Goal: Task Accomplishment & Management: Manage account settings

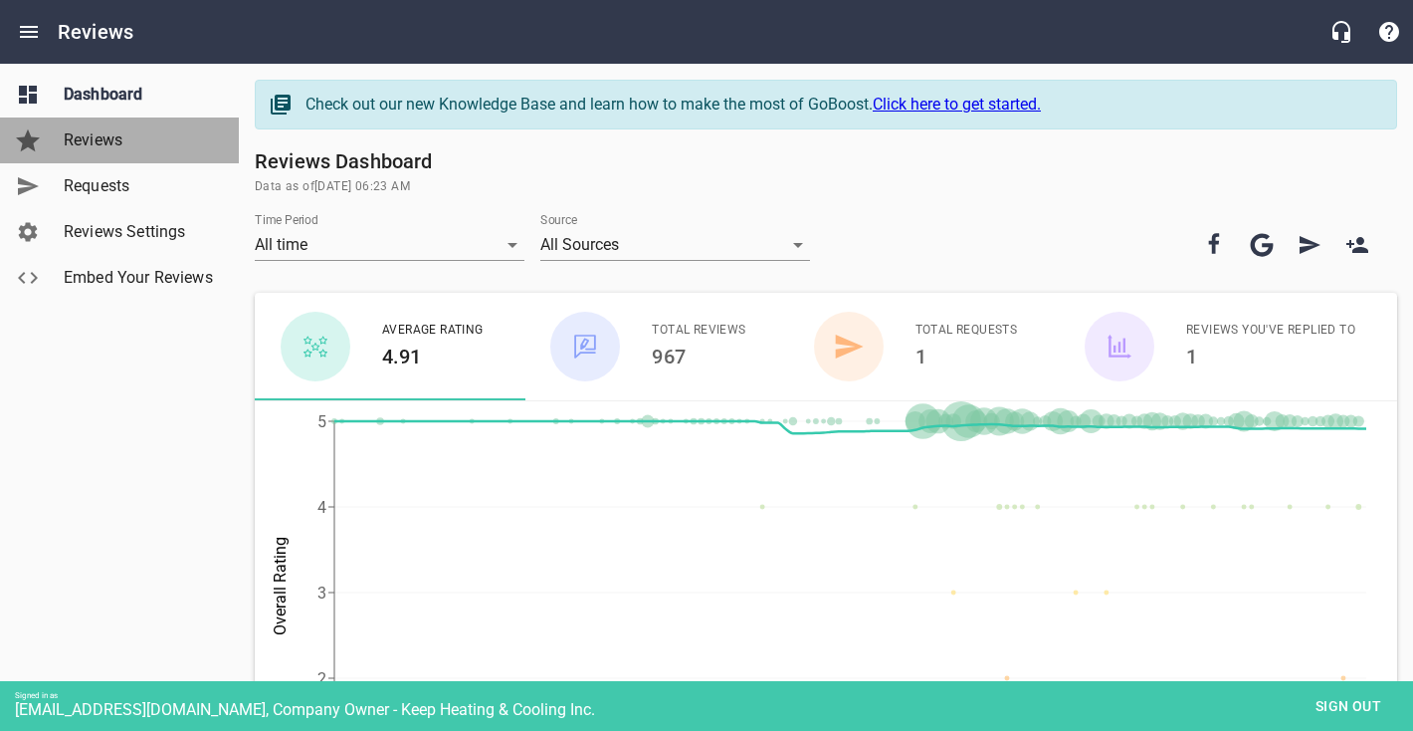
click at [98, 156] on link "Reviews" at bounding box center [119, 140] width 239 height 46
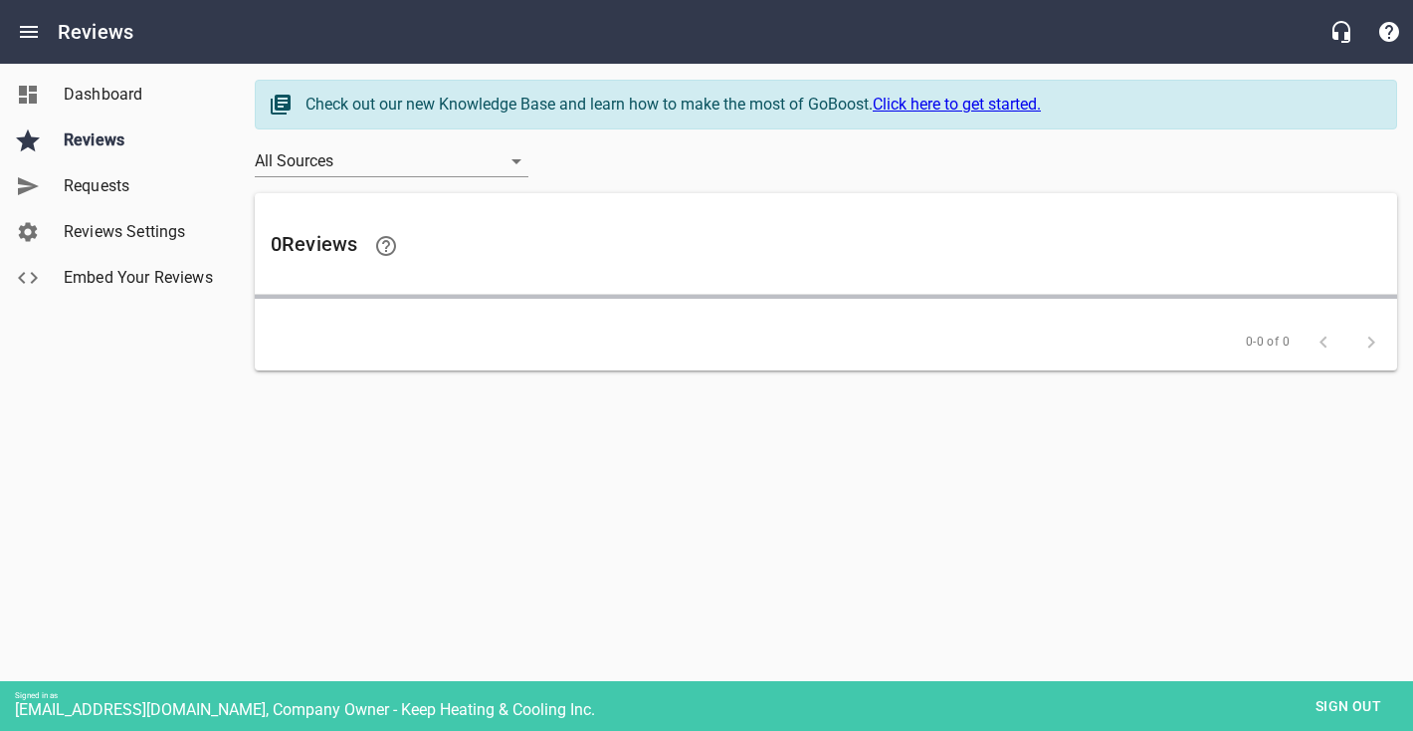
click at [118, 226] on span "Reviews Settings" at bounding box center [139, 232] width 151 height 24
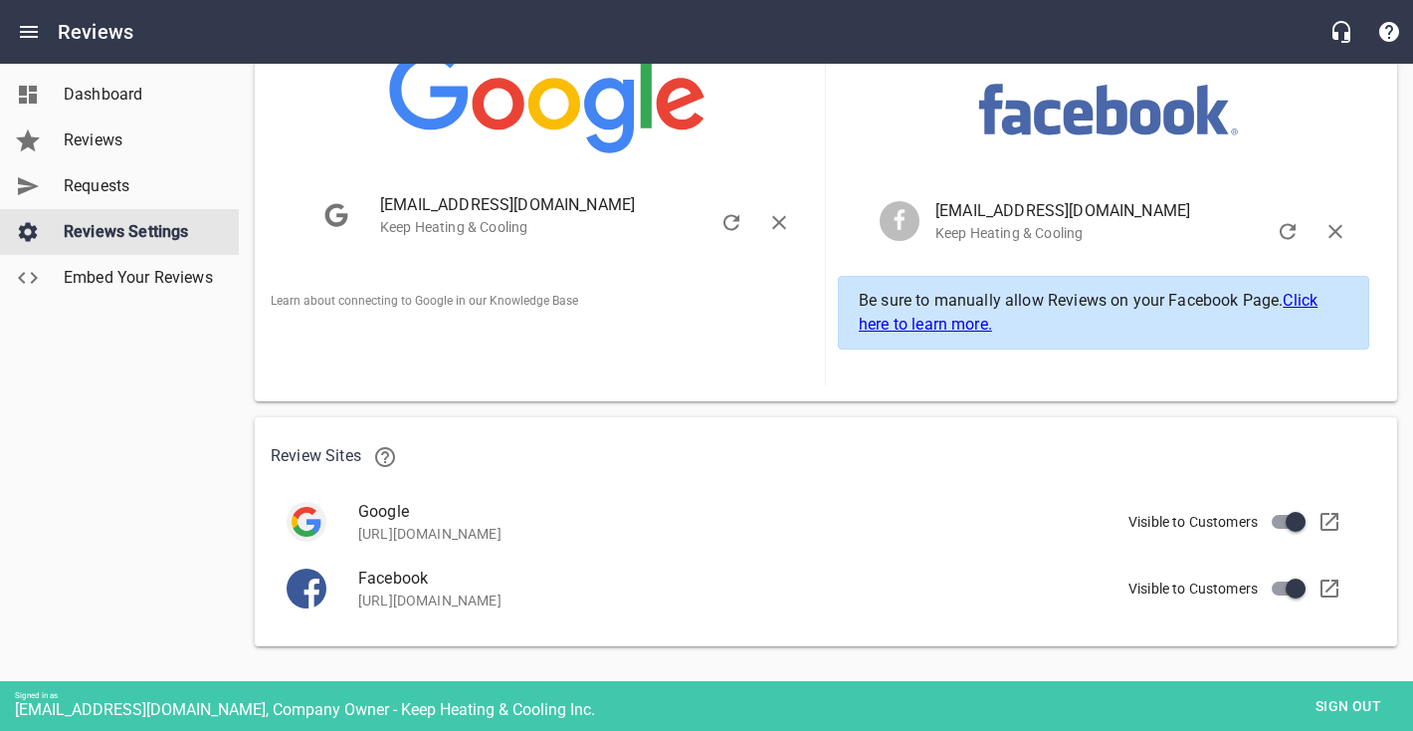
scroll to position [508, 0]
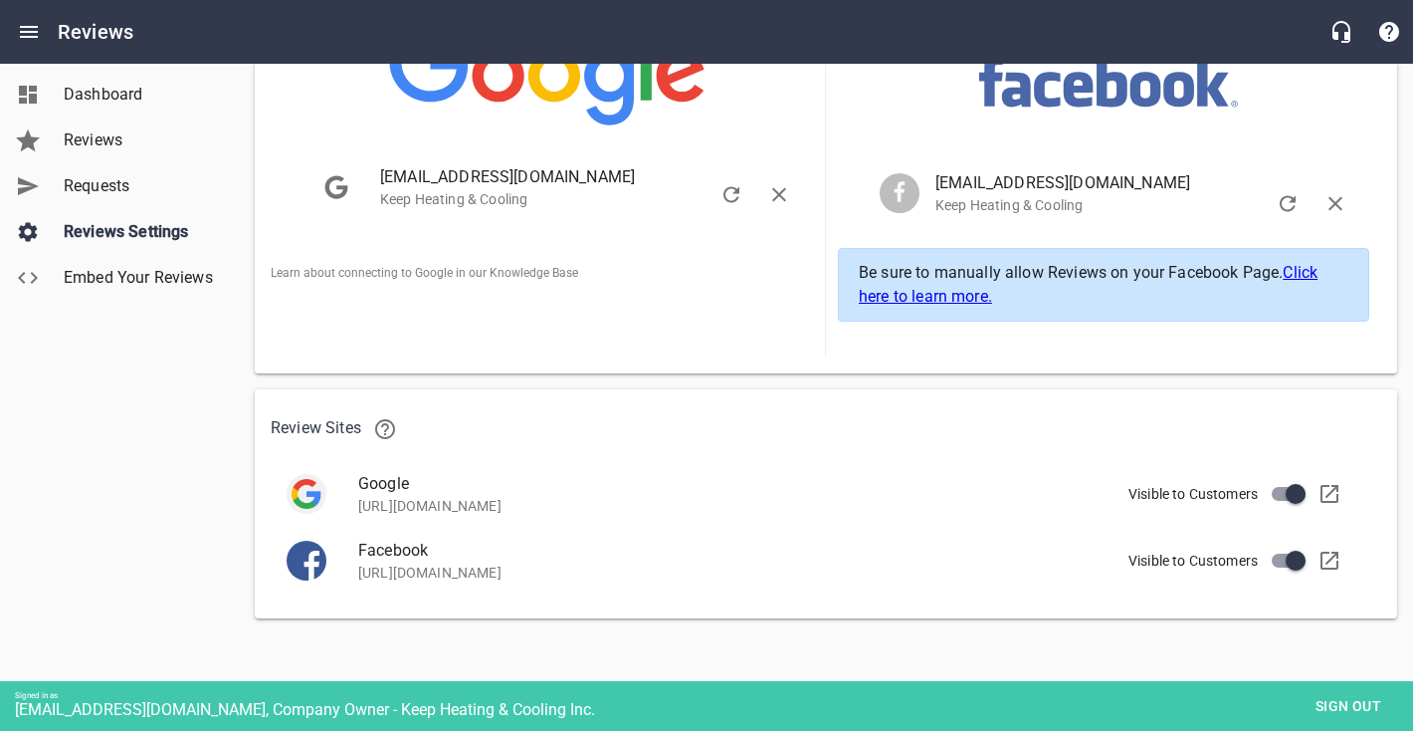
click at [1340, 704] on span "Sign out" at bounding box center [1349, 706] width 84 height 25
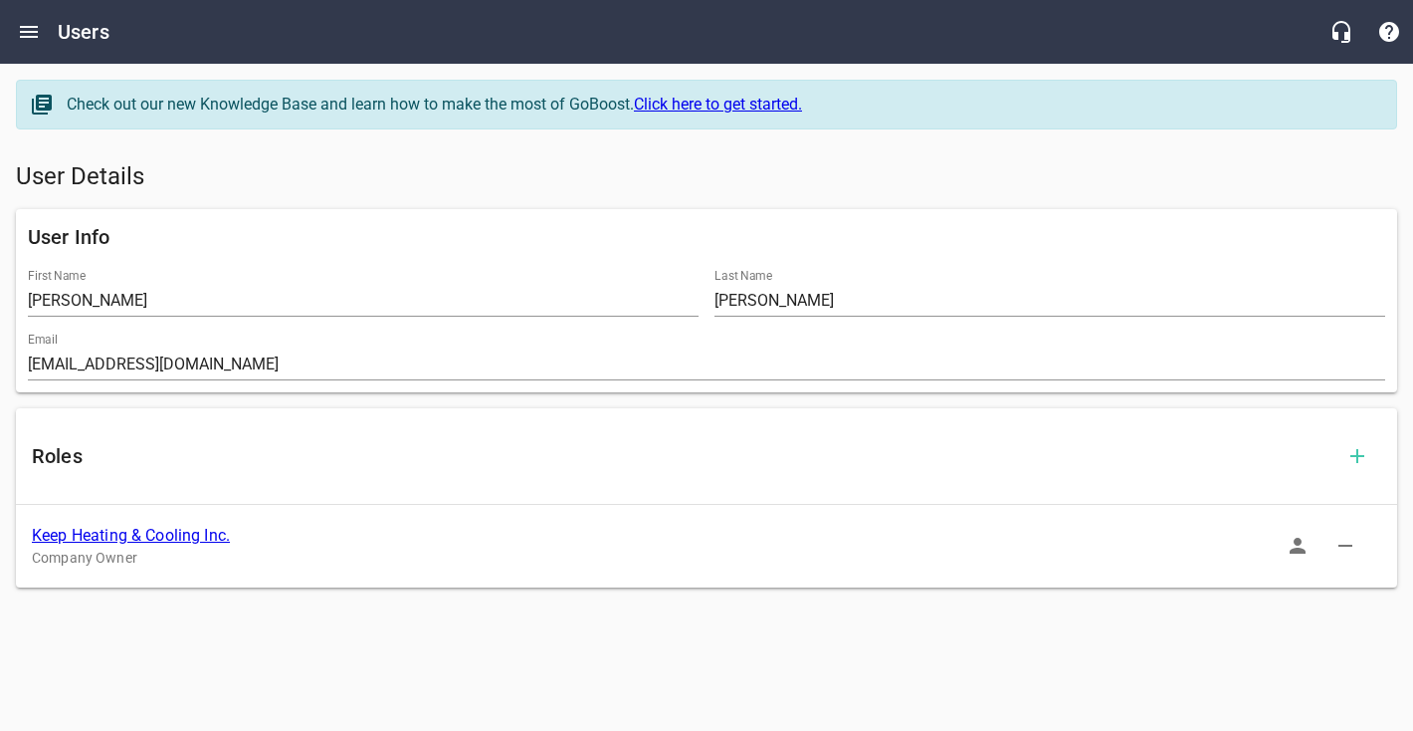
click at [140, 535] on link "Keep Heating & Cooling Inc." at bounding box center [131, 535] width 198 height 19
